Goal: Task Accomplishment & Management: Manage account settings

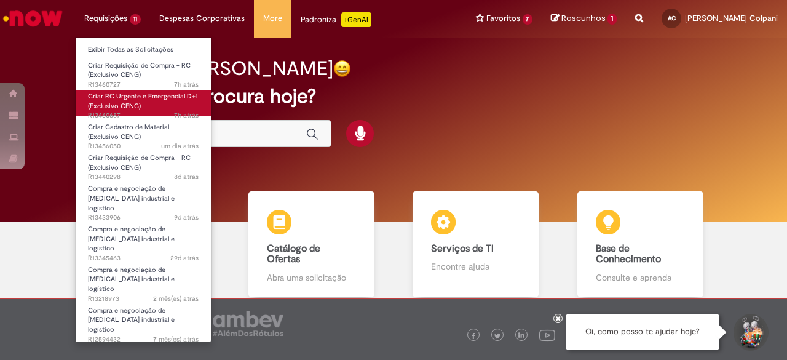
click at [138, 100] on span "Criar RC Urgente e Emergencial D+1 (Exclusivo CENG)" at bounding box center [143, 101] width 110 height 19
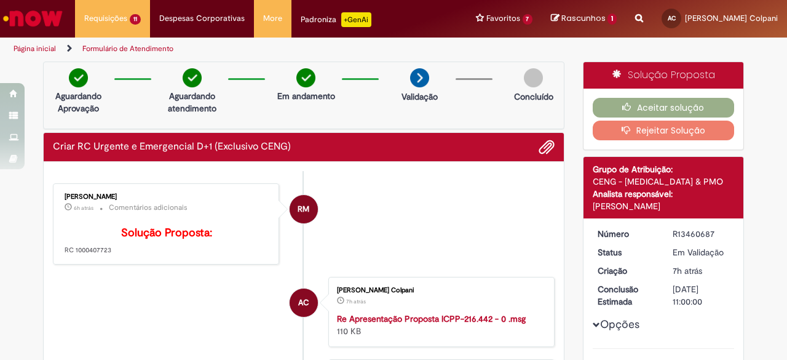
drag, startPoint x: 69, startPoint y: 197, endPoint x: 119, endPoint y: 196, distance: 49.8
click at [119, 196] on div "[PERSON_NAME] 6h atrás 6 horas atrás Comentários adicionais Solução Proposta: R…" at bounding box center [166, 224] width 219 height 74
drag, startPoint x: 70, startPoint y: 264, endPoint x: 119, endPoint y: 265, distance: 49.2
click at [119, 255] on p "Solução Proposta: RC 1000407723" at bounding box center [167, 241] width 205 height 28
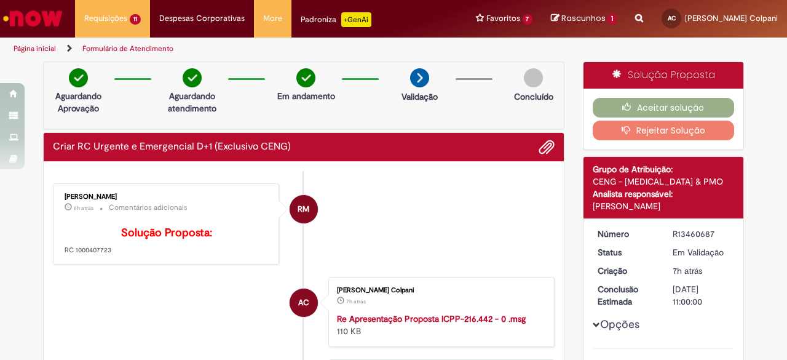
copy p "1000407723"
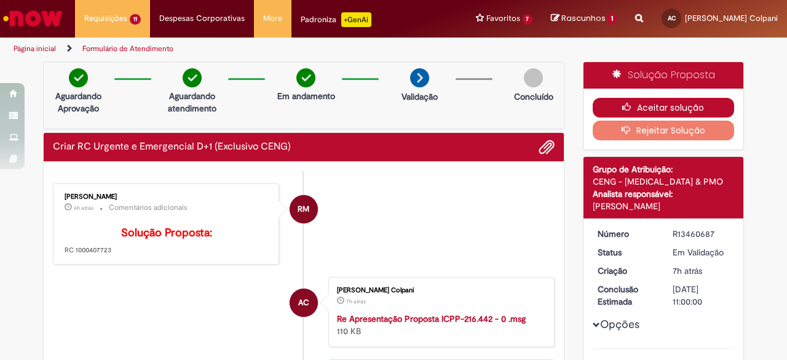
click at [631, 103] on icon "button" at bounding box center [629, 107] width 15 height 9
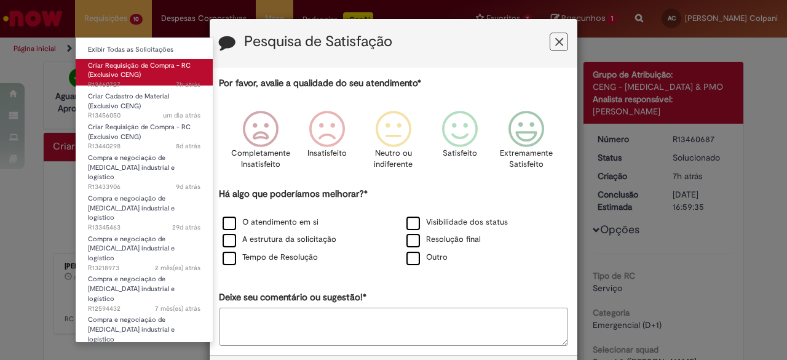
click at [133, 65] on span "Criar Requisição de Compra - RC (Exclusivo CENG)" at bounding box center [139, 70] width 103 height 19
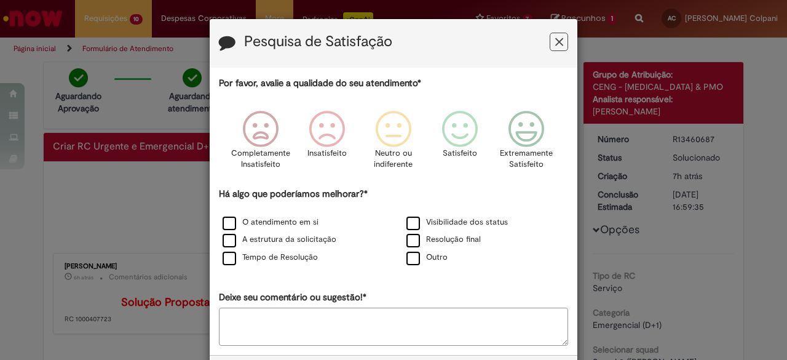
click at [555, 41] on icon "Feedback" at bounding box center [559, 42] width 8 height 13
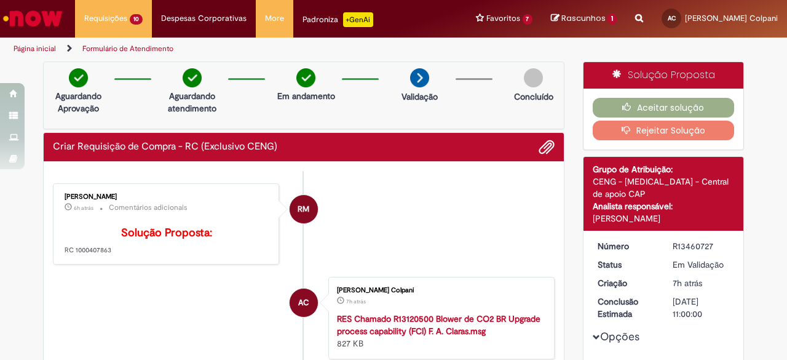
drag, startPoint x: 70, startPoint y: 267, endPoint x: 118, endPoint y: 264, distance: 48.1
click at [118, 255] on p "Solução Proposta: RC 1000407863" at bounding box center [167, 241] width 205 height 28
copy p "1000407863"
drag, startPoint x: 668, startPoint y: 245, endPoint x: 719, endPoint y: 243, distance: 50.4
click at [719, 243] on div "R13460727" at bounding box center [701, 246] width 57 height 12
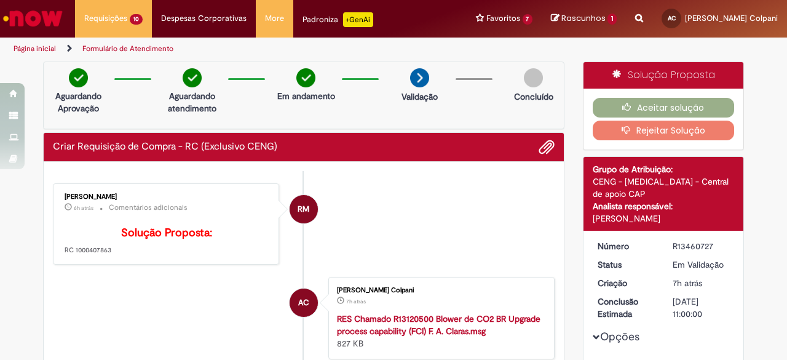
copy div "R13460727"
drag, startPoint x: 71, startPoint y: 266, endPoint x: 112, endPoint y: 274, distance: 41.8
click at [112, 261] on div "[PERSON_NAME] 6h atrás 6 horas atrás Comentários adicionais Solução Proposta: R…" at bounding box center [166, 224] width 219 height 74
copy p "1000407863"
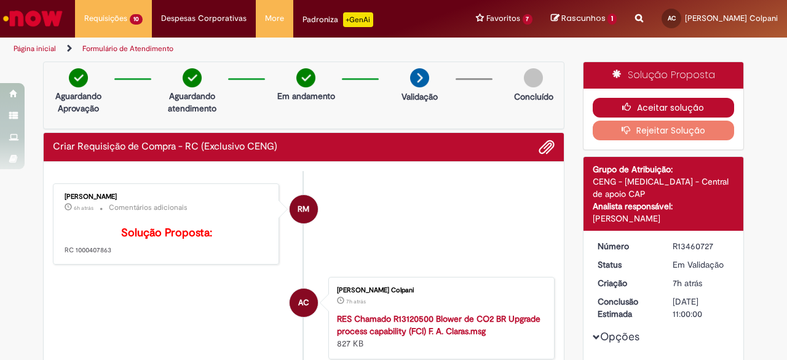
click at [637, 108] on button "Aceitar solução" at bounding box center [664, 108] width 142 height 20
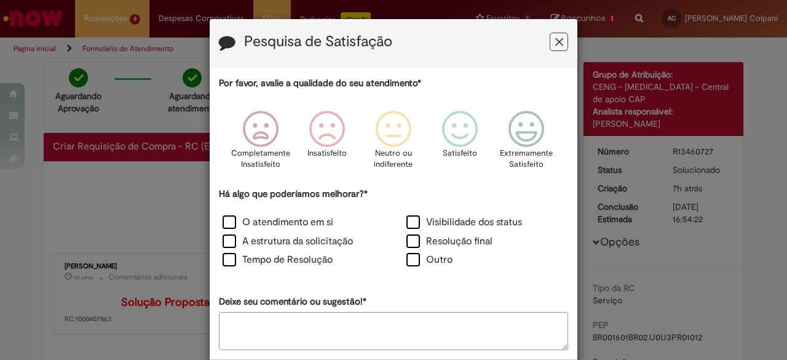
click at [557, 45] on icon "Feedback" at bounding box center [559, 42] width 8 height 13
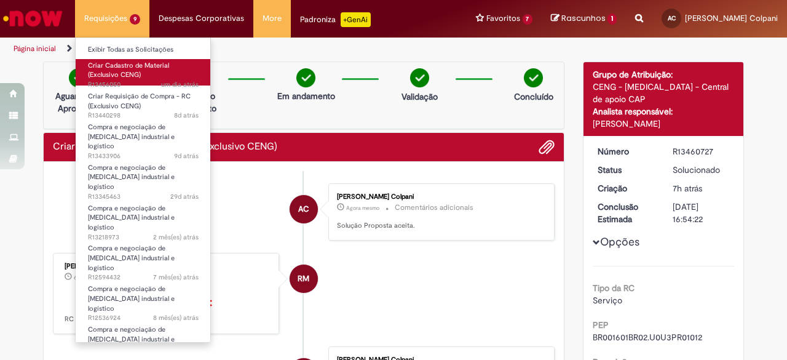
click at [144, 69] on span "Criar Cadastro de Material (Exclusivo CENG)" at bounding box center [128, 70] width 81 height 19
